Goal: Information Seeking & Learning: Find specific fact

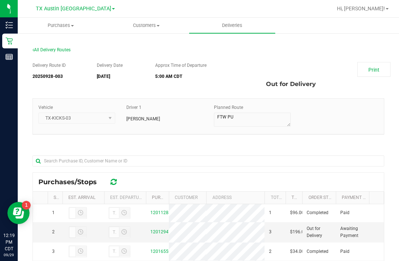
click at [162, 234] on link "12012947" at bounding box center [160, 231] width 21 height 5
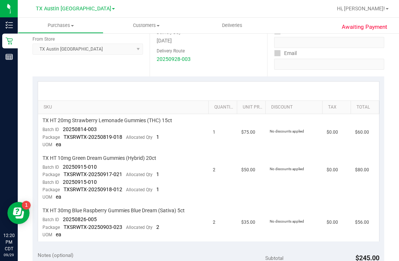
scroll to position [118, 0]
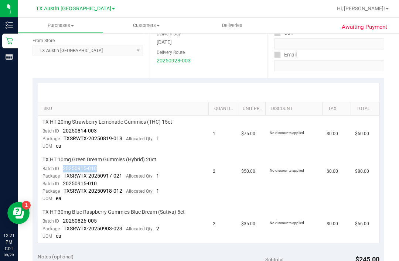
click at [68, 226] on span "TXSRWTX-20250903-023" at bounding box center [92, 229] width 59 height 6
click at [71, 226] on span "TXSRWTX-20250903-023" at bounding box center [92, 229] width 59 height 6
click at [58, 220] on div "Batch ID 20250826-005" at bounding box center [69, 220] width 54 height 7
click at [197, 178] on td "TX HT 10mg Green Dream Gummies (Hybrid) 20ct Batch ID 20250915-010 Package TXSR…" at bounding box center [123, 179] width 171 height 52
copy span "Batch ID"
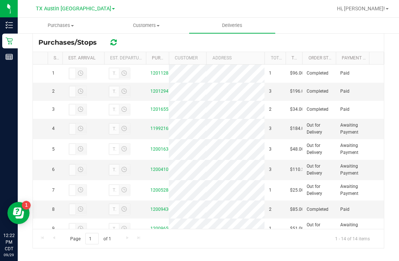
scroll to position [139, 0]
click at [163, 219] on td "12009430" at bounding box center [157, 210] width 23 height 18
click at [152, 212] on link "12009430" at bounding box center [160, 209] width 21 height 5
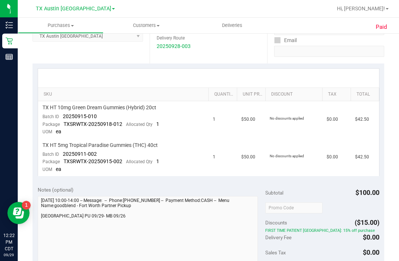
scroll to position [87, 0]
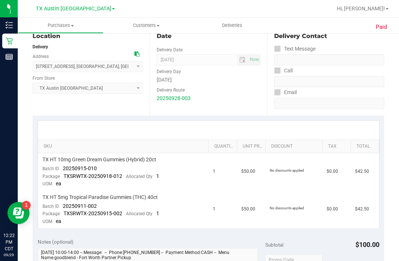
click at [70, 165] on span "20250915-010" at bounding box center [80, 168] width 34 height 6
copy span "Batch ID"
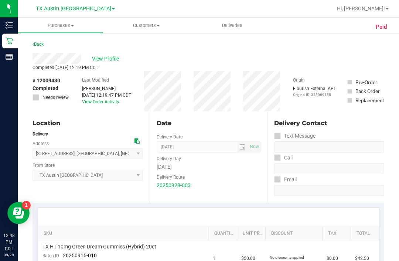
scroll to position [0, 0]
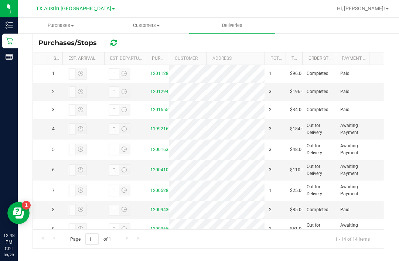
scroll to position [139, 0]
click at [158, 172] on link "12004101" at bounding box center [160, 169] width 21 height 5
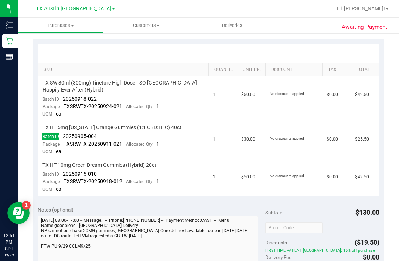
scroll to position [164, 0]
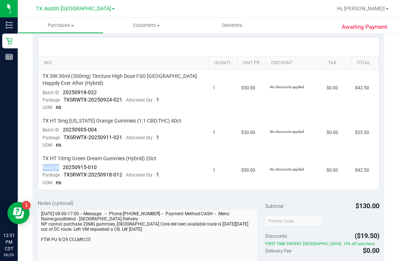
click at [209, 2] on div at bounding box center [232, 8] width 200 height 14
click at [71, 164] on span "20250915-010" at bounding box center [80, 167] width 34 height 6
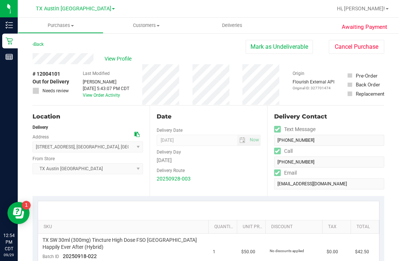
scroll to position [0, 0]
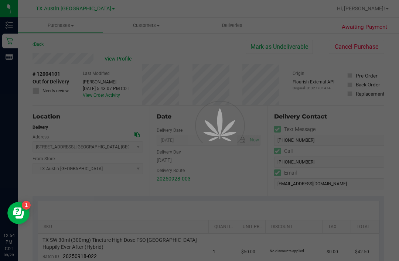
click at [119, 82] on div at bounding box center [199, 130] width 399 height 261
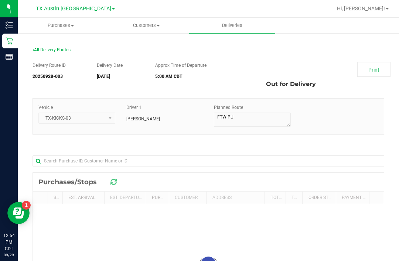
click at [149, 105] on div "Driver 1 Miles Koch" at bounding box center [165, 113] width 88 height 18
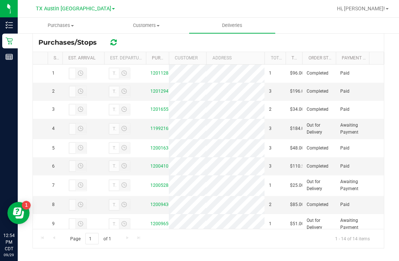
scroll to position [139, 0]
click at [162, 151] on link "12001638" at bounding box center [160, 148] width 21 height 5
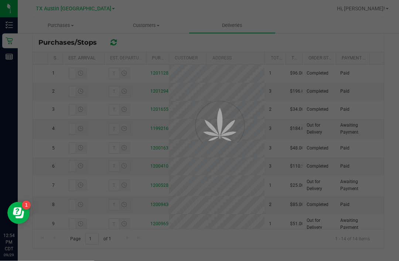
scroll to position [24, 0]
click at [163, 133] on div at bounding box center [199, 130] width 399 height 261
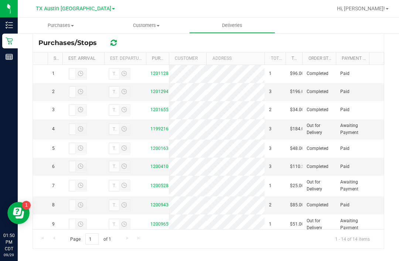
scroll to position [139, 0]
click at [158, 188] on link "12005288" at bounding box center [160, 185] width 21 height 5
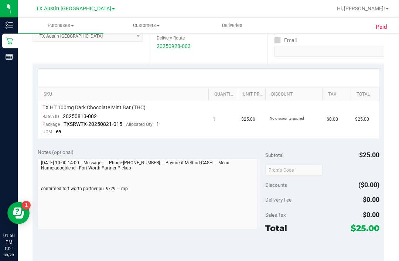
scroll to position [87, 0]
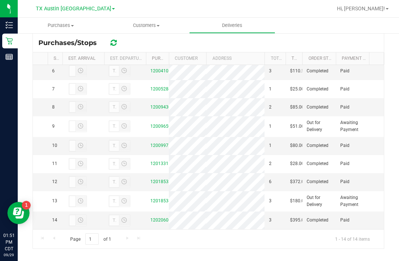
scroll to position [125, 0]
click at [159, 223] on link "12020606" at bounding box center [160, 219] width 21 height 5
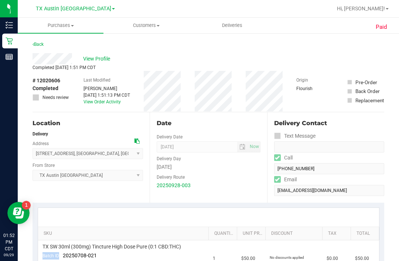
click at [101, 59] on span "View Profile" at bounding box center [98, 59] width 30 height 8
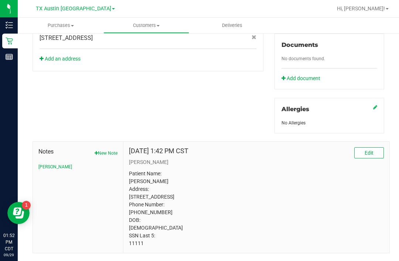
scroll to position [293, 0]
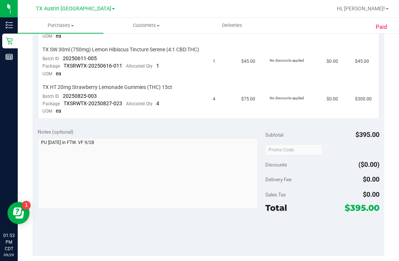
scroll to position [235, 0]
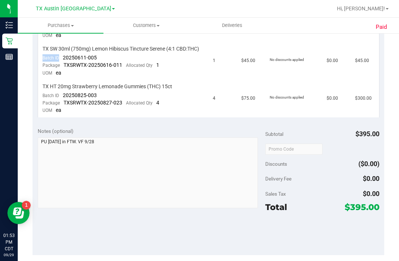
copy span "Batch ID"
